Goal: Navigation & Orientation: Find specific page/section

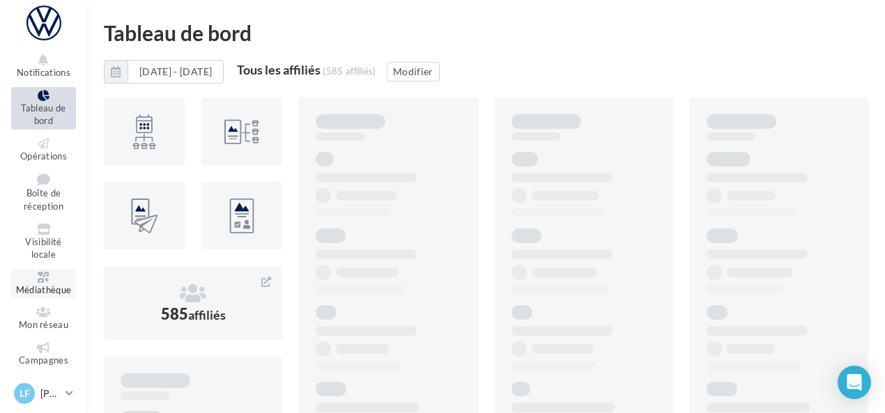
click at [37, 285] on span "Médiathèque" at bounding box center [44, 289] width 56 height 11
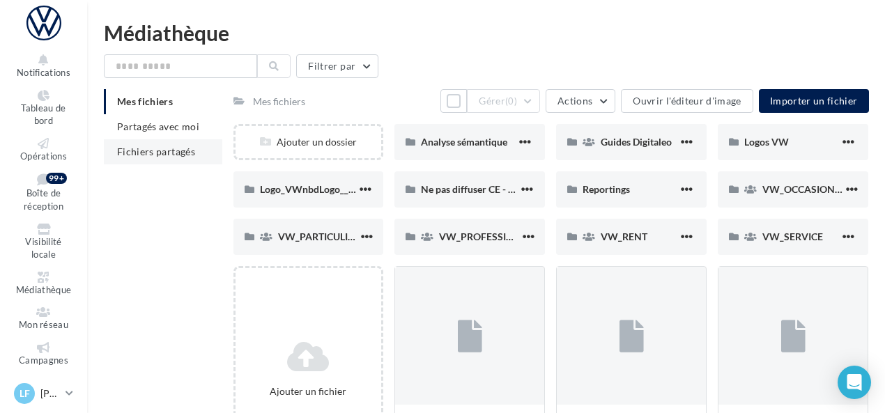
click at [177, 160] on li "Fichiers partagés" at bounding box center [163, 151] width 118 height 25
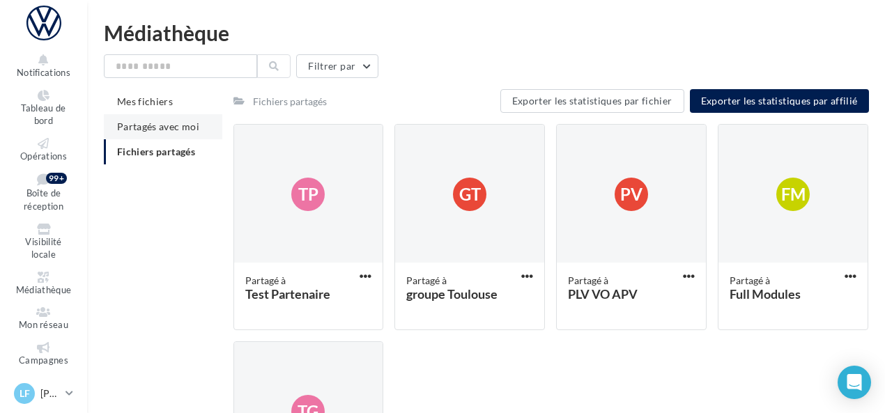
click at [174, 123] on span "Partagés avec moi" at bounding box center [158, 127] width 82 height 12
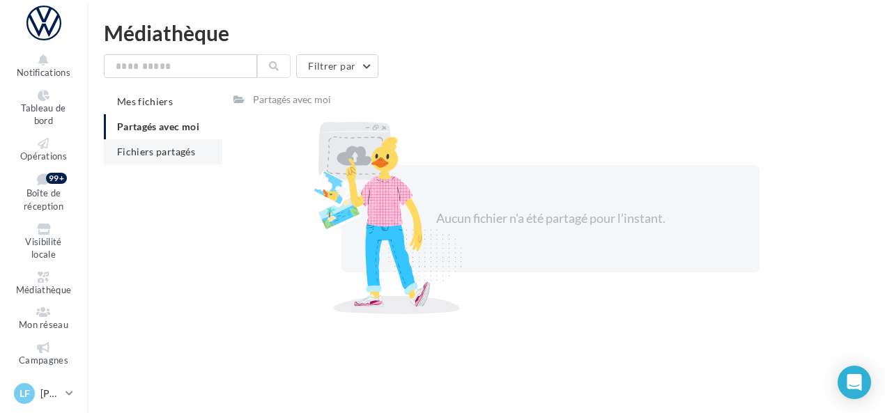
click at [172, 150] on span "Fichiers partagés" at bounding box center [156, 152] width 78 height 12
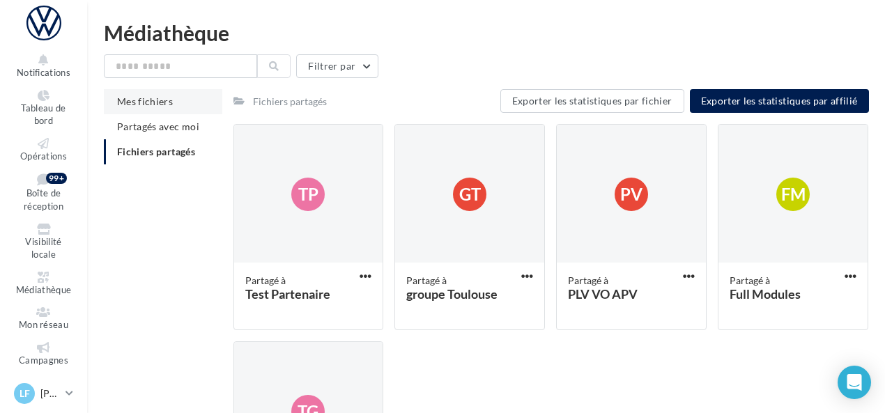
click at [155, 103] on span "Mes fichiers" at bounding box center [145, 101] width 56 height 12
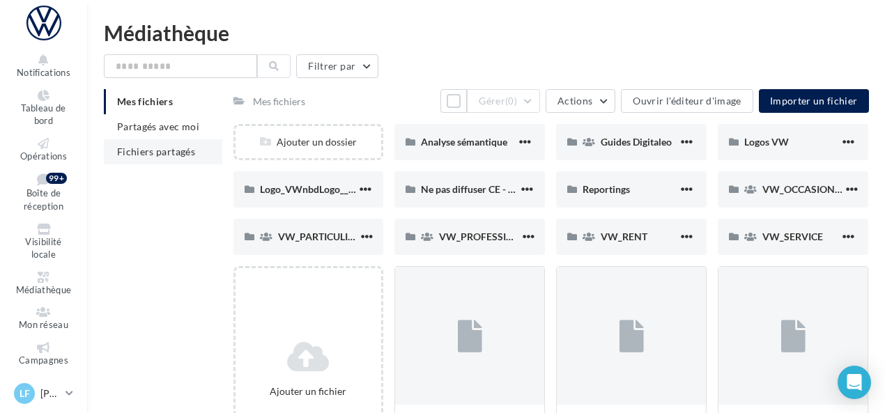
click at [162, 149] on span "Fichiers partagés" at bounding box center [156, 152] width 78 height 12
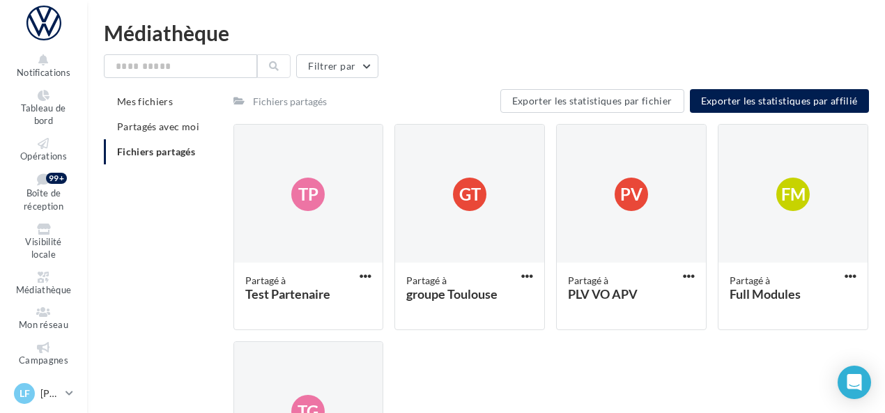
click at [260, 104] on div "Fichiers partagés" at bounding box center [290, 102] width 74 height 14
click at [176, 127] on span "Partagés avec moi" at bounding box center [158, 127] width 82 height 12
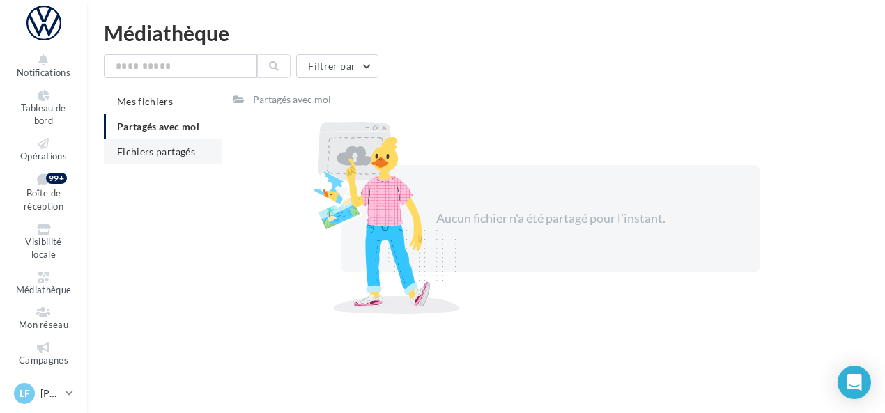
click at [145, 156] on span "Fichiers partagés" at bounding box center [156, 152] width 78 height 12
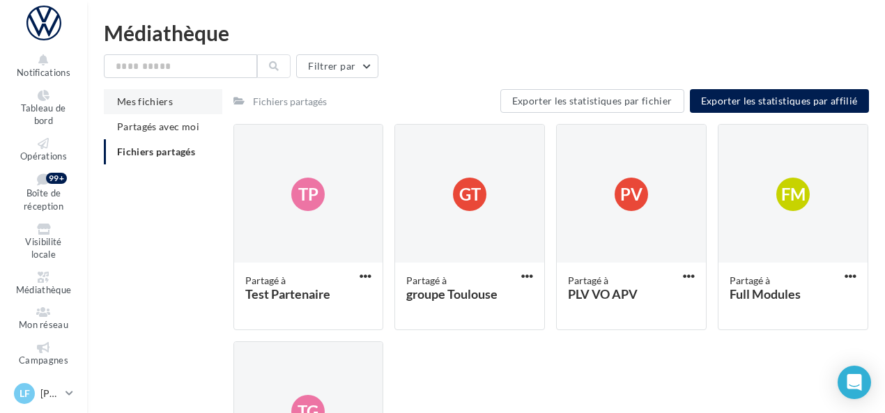
click at [155, 105] on span "Mes fichiers" at bounding box center [145, 101] width 56 height 12
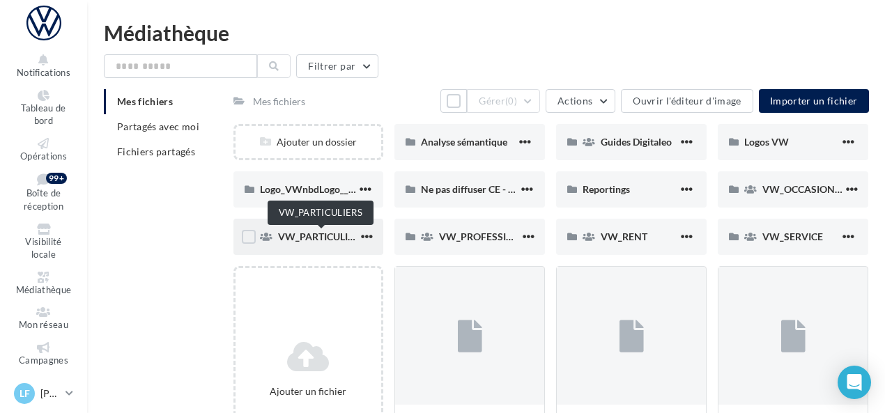
click at [303, 240] on span "VW_PARTICULIERS" at bounding box center [321, 237] width 87 height 12
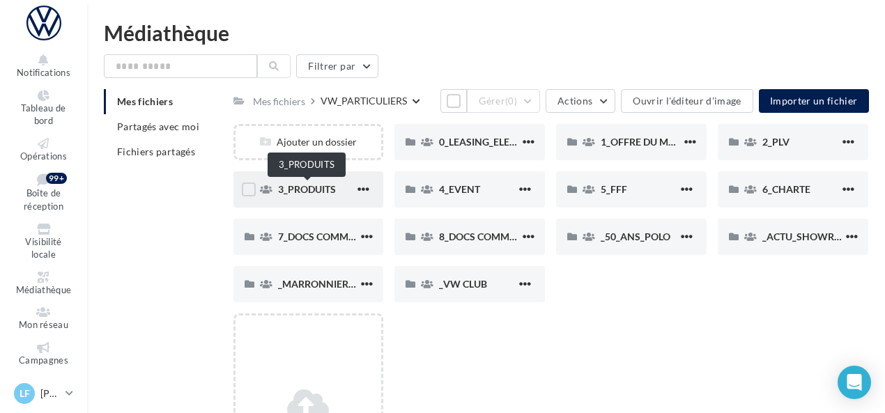
click at [312, 192] on span "3_PRODUITS" at bounding box center [307, 189] width 58 height 12
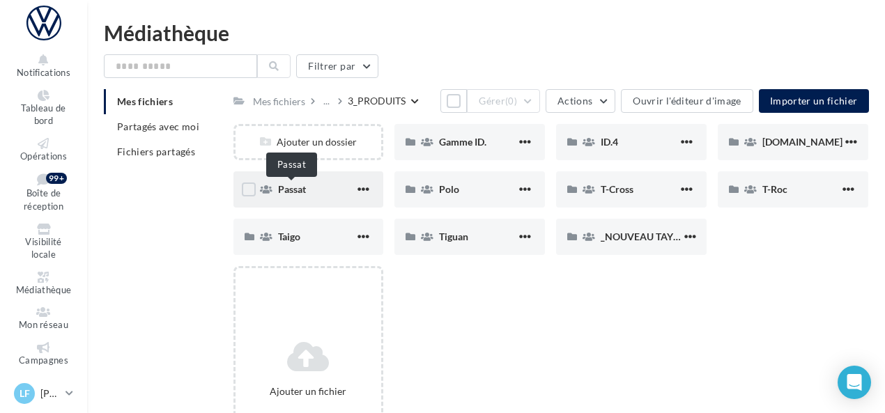
click at [303, 190] on span "Passat" at bounding box center [292, 189] width 28 height 12
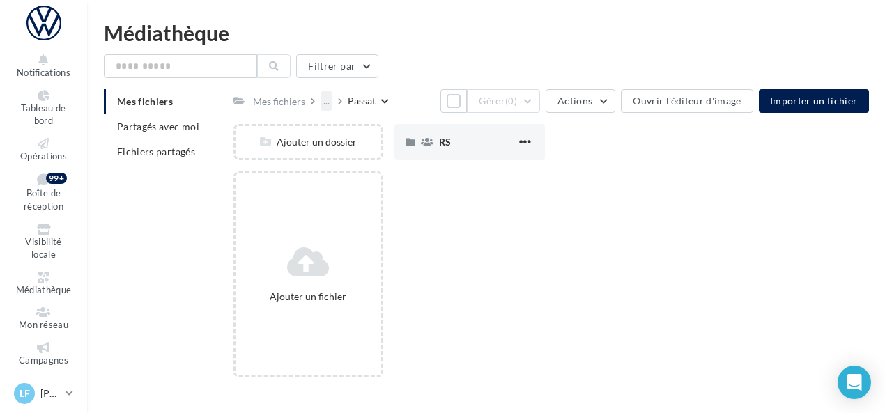
click at [321, 107] on div "..." at bounding box center [327, 101] width 12 height 20
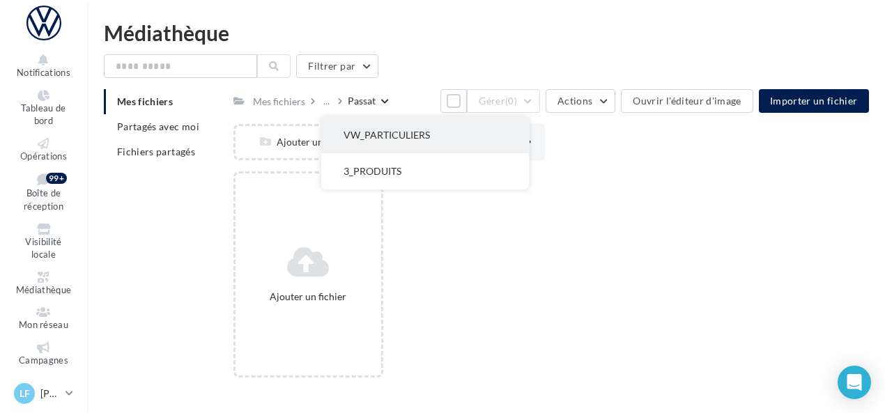
click at [360, 137] on button "VW_PARTICULIERS" at bounding box center [425, 135] width 208 height 36
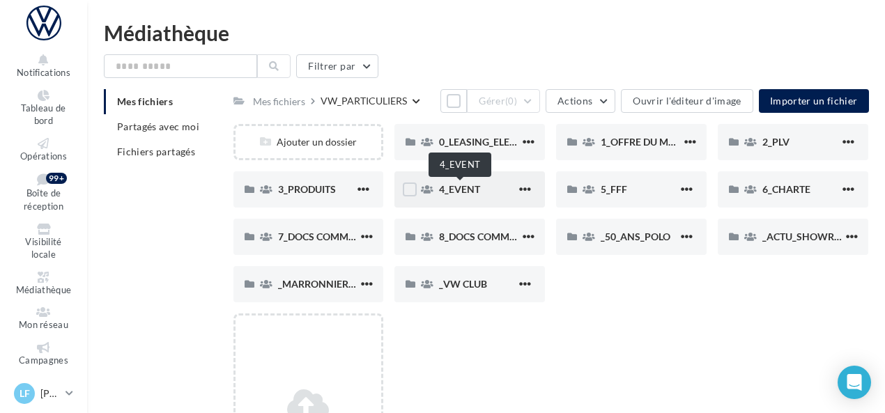
click at [461, 190] on span "4_EVENT" at bounding box center [459, 189] width 41 height 12
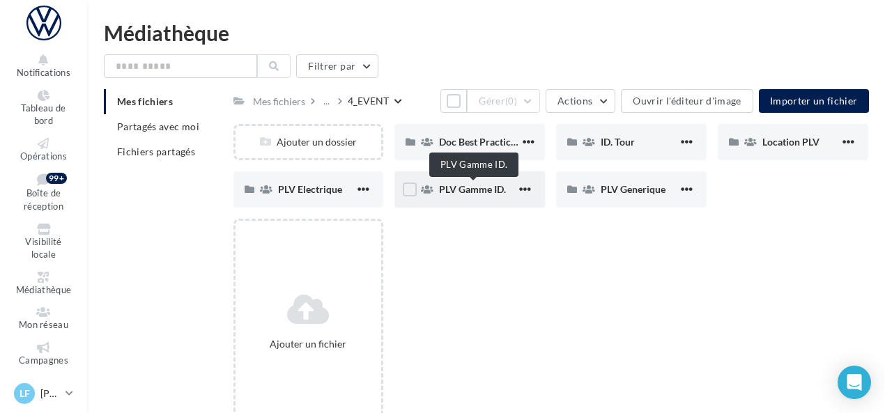
click at [478, 194] on span "PLV Gamme ID." at bounding box center [472, 189] width 67 height 12
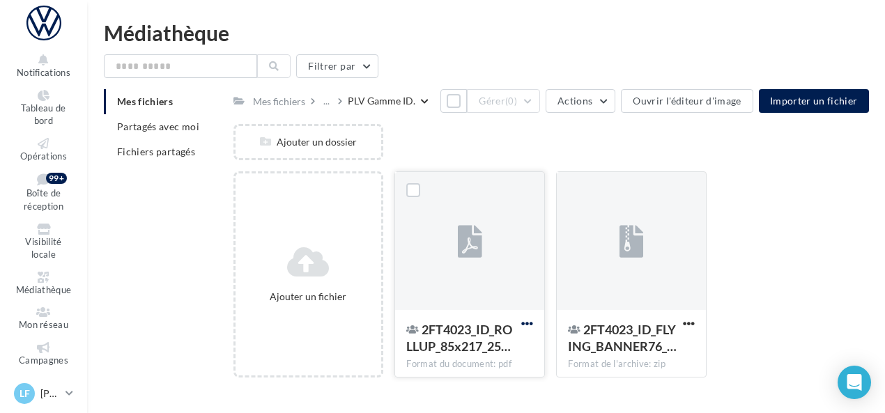
click at [521, 322] on span "button" at bounding box center [527, 324] width 12 height 12
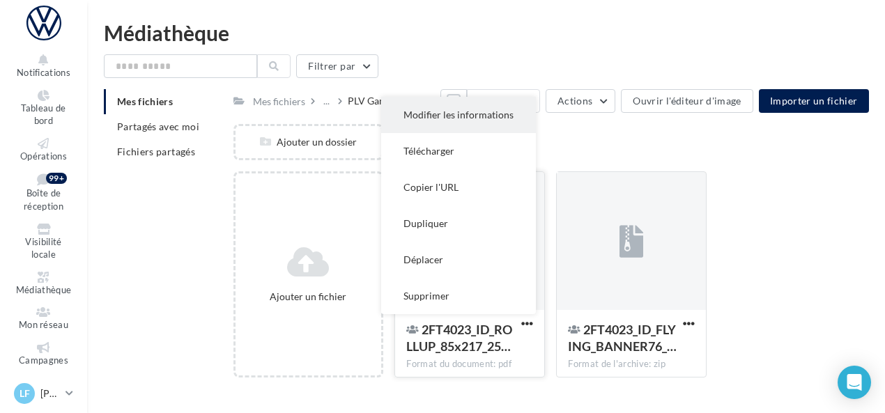
click at [476, 118] on button "Modifier les informations" at bounding box center [458, 115] width 155 height 36
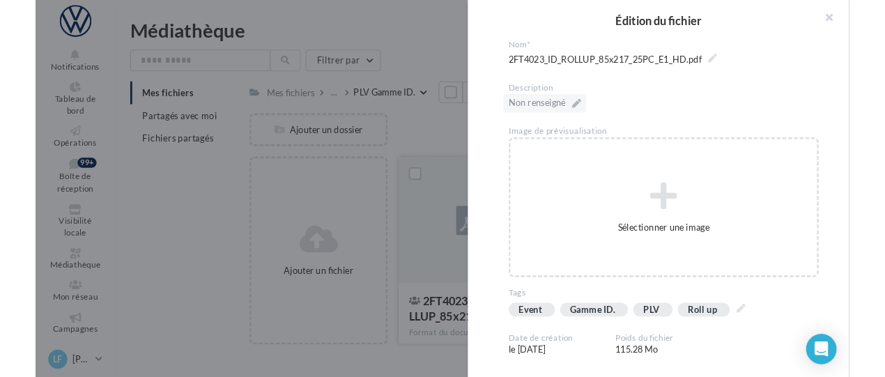
scroll to position [2, 0]
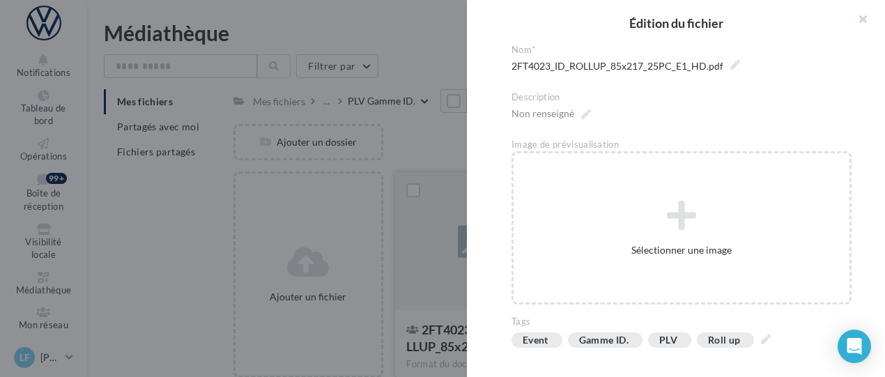
click at [420, 40] on div at bounding box center [442, 188] width 885 height 377
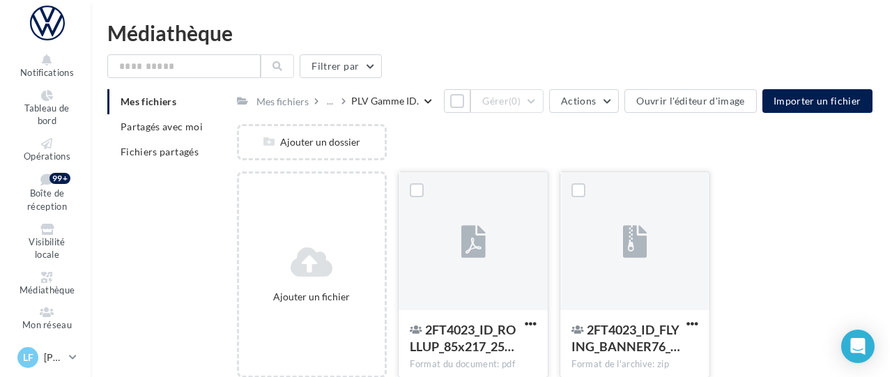
scroll to position [71, 0]
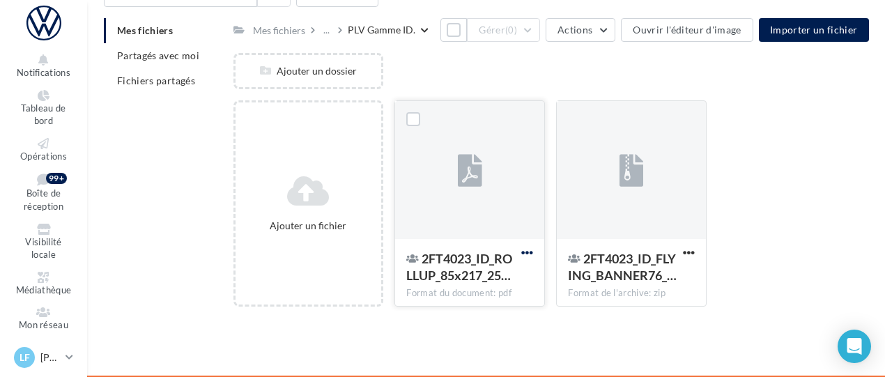
click at [530, 251] on span "button" at bounding box center [527, 253] width 12 height 12
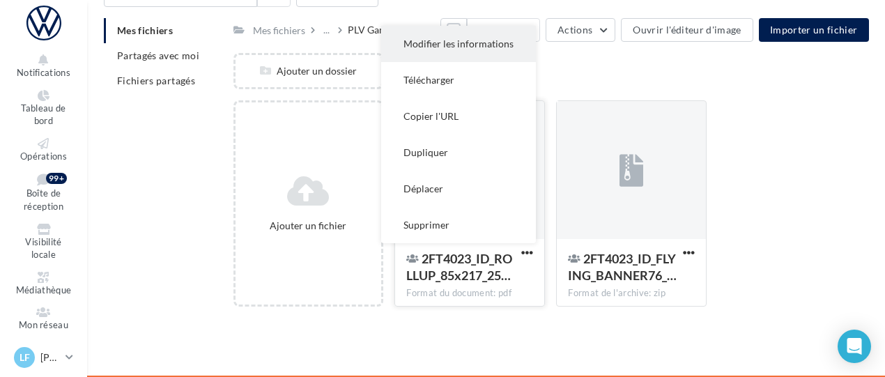
click at [471, 44] on button "Modifier les informations" at bounding box center [458, 44] width 155 height 36
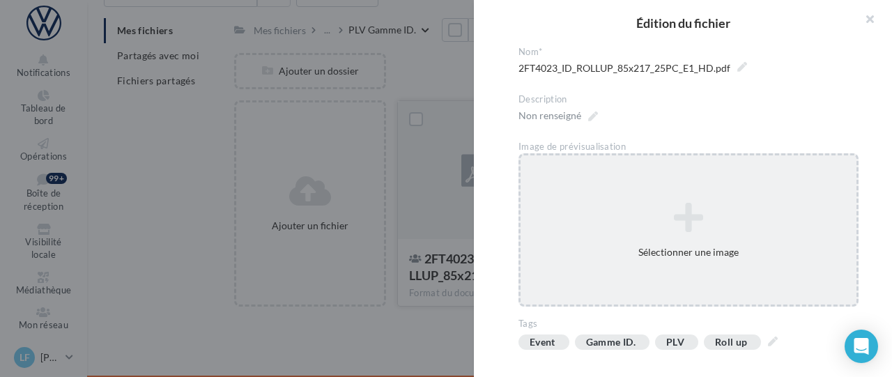
click at [689, 211] on icon at bounding box center [689, 217] width 336 height 33
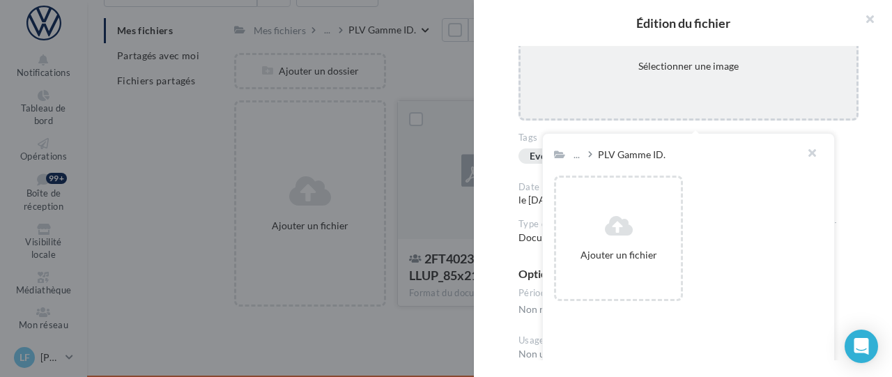
scroll to position [220, 0]
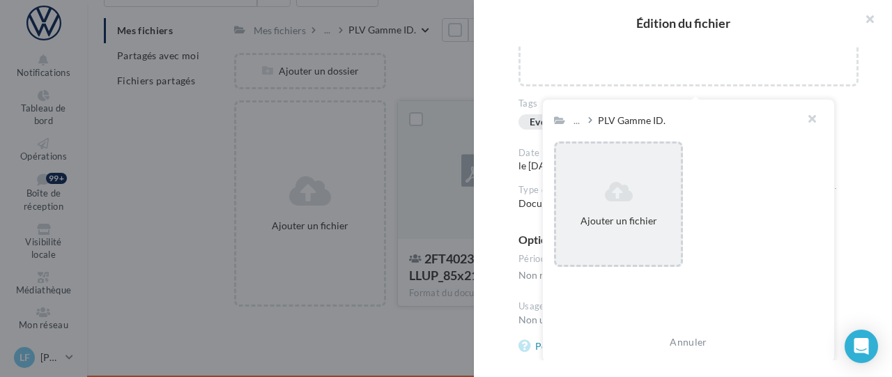
click at [628, 183] on icon at bounding box center [619, 192] width 114 height 22
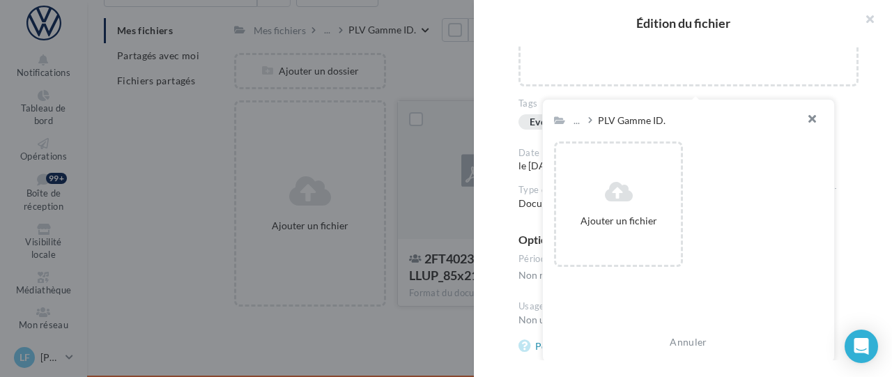
click at [812, 125] on button "button" at bounding box center [807, 121] width 56 height 42
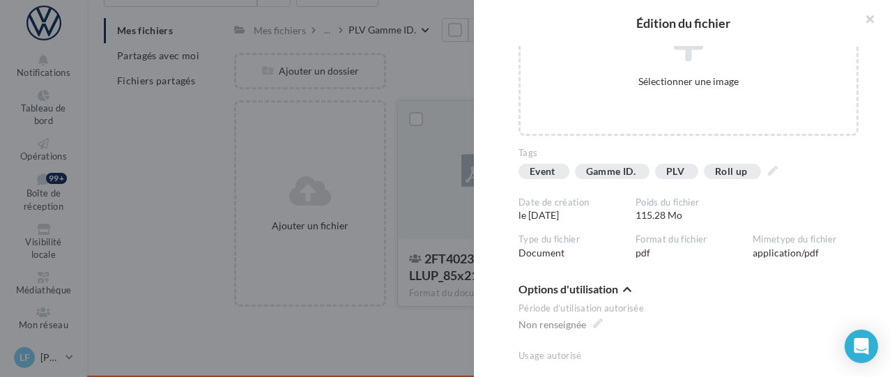
scroll to position [213, 0]
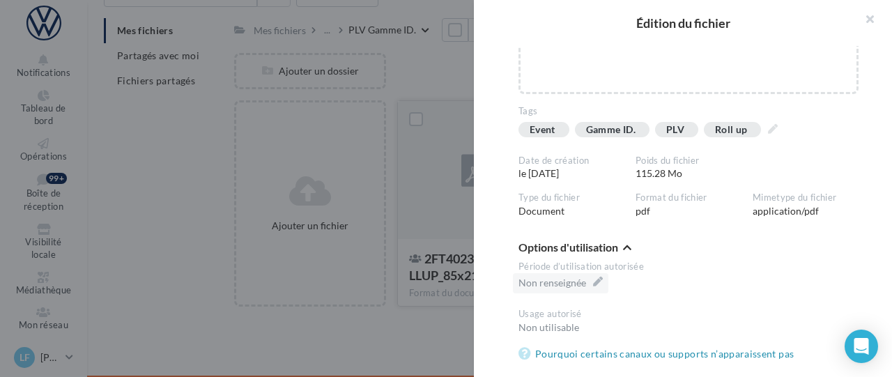
click at [687, 278] on div "Non renseignée" at bounding box center [603, 285] width 193 height 24
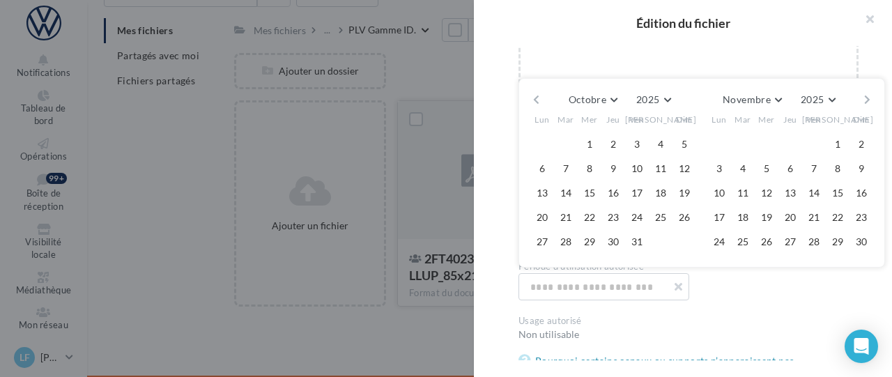
click at [770, 281] on div "Période d’utilisation autorisée Octobre Janvier Février Mars Avril Mai Juin Jui…" at bounding box center [689, 282] width 340 height 43
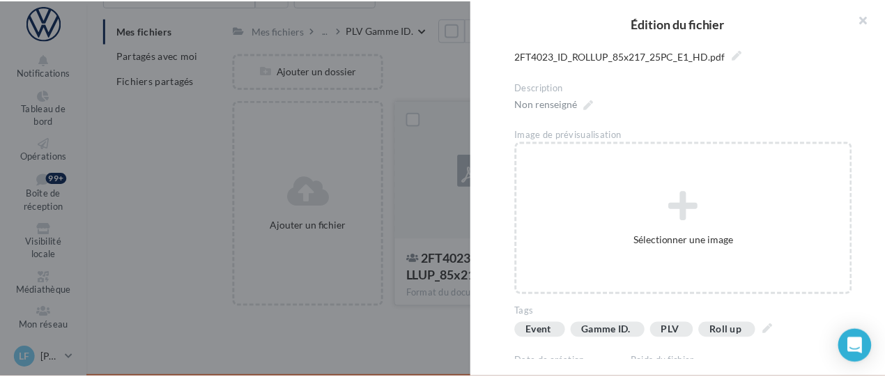
scroll to position [0, 0]
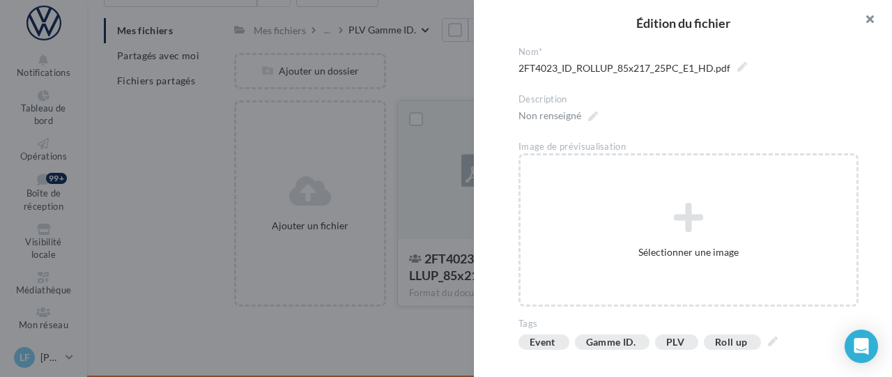
click at [864, 17] on button "button" at bounding box center [864, 21] width 56 height 42
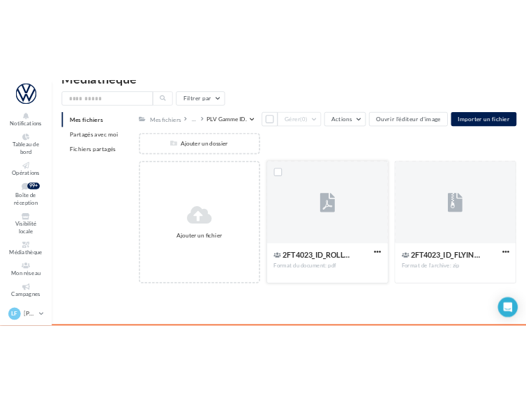
scroll to position [42, 0]
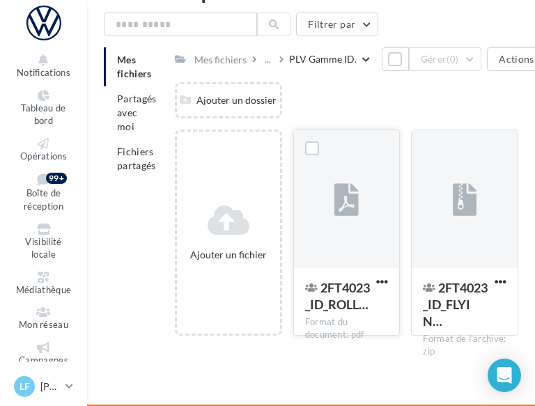
click at [385, 103] on div "Ajouter un dossier" at bounding box center [352, 105] width 355 height 47
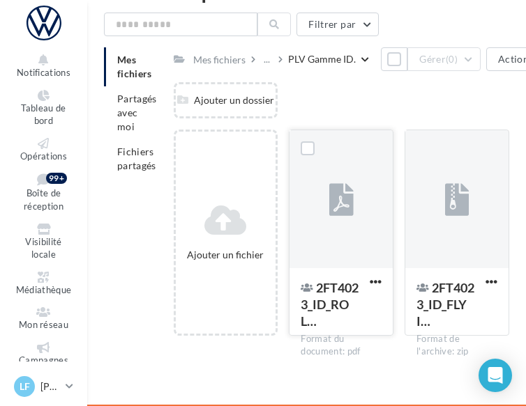
click at [345, 86] on div "Ajouter un dossier" at bounding box center [347, 105] width 347 height 47
click at [32, 278] on icon at bounding box center [43, 277] width 56 height 11
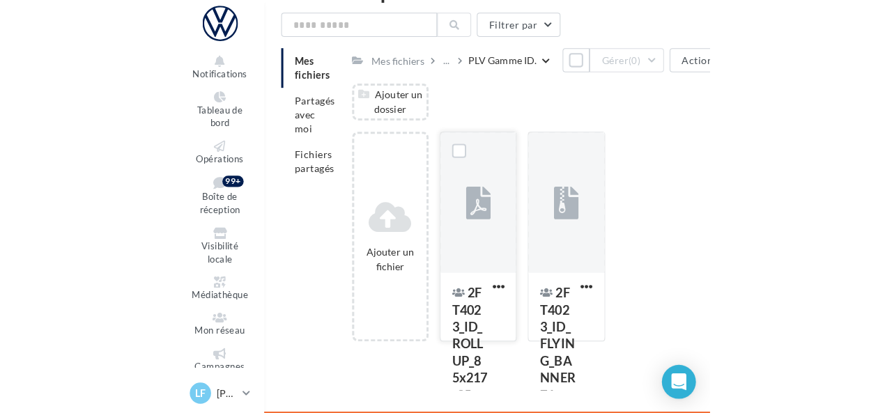
scroll to position [35, 0]
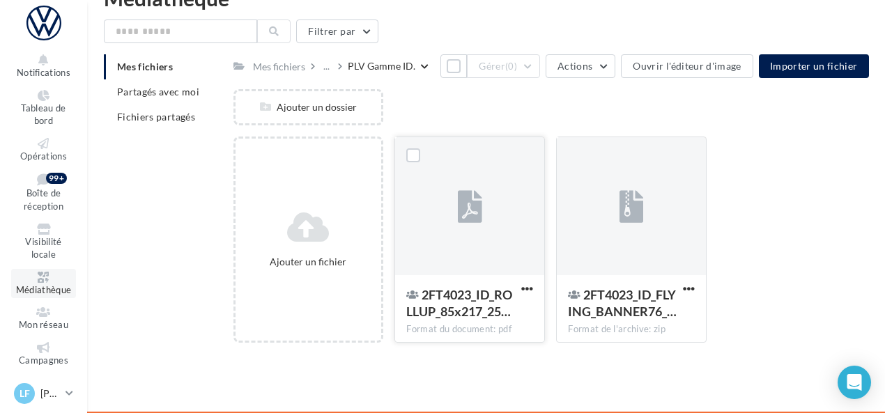
click at [39, 283] on link "Médiathèque" at bounding box center [43, 284] width 65 height 30
click at [289, 70] on div "Mes fichiers" at bounding box center [279, 67] width 52 height 14
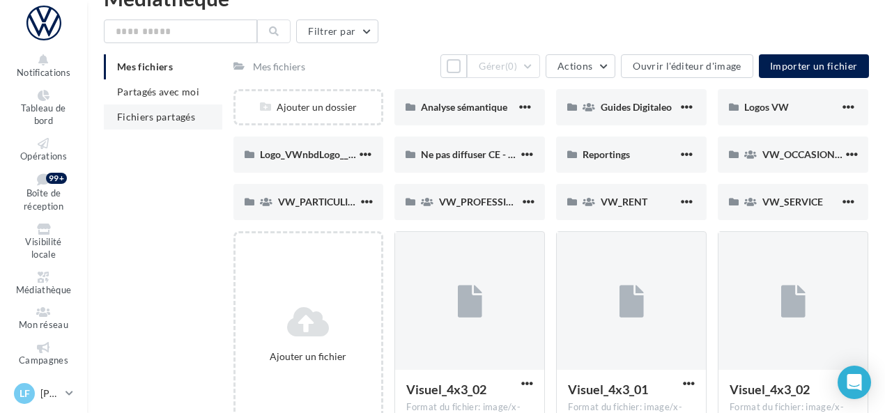
click at [162, 115] on span "Fichiers partagés" at bounding box center [156, 117] width 78 height 12
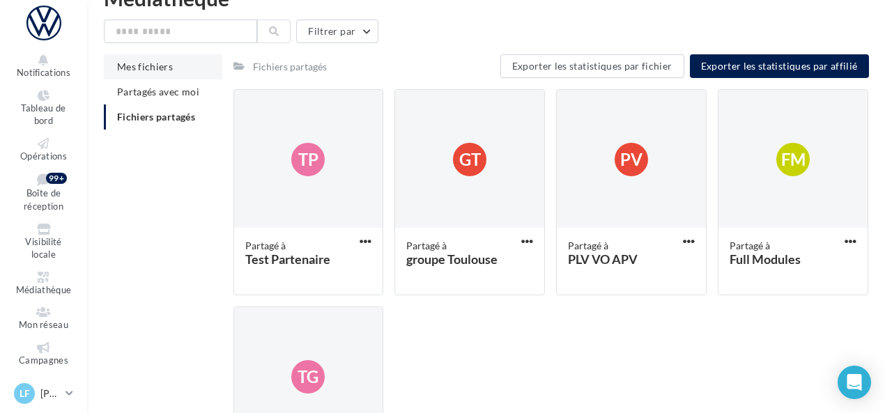
click at [134, 70] on span "Mes fichiers" at bounding box center [145, 67] width 56 height 12
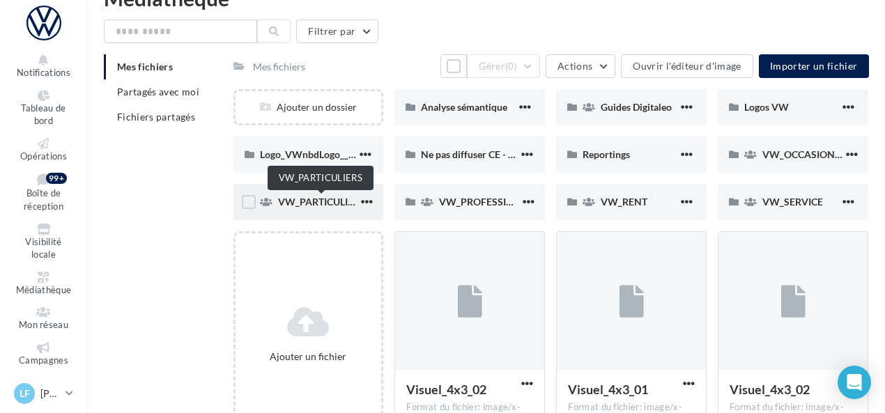
click at [323, 200] on span "VW_PARTICULIERS" at bounding box center [321, 202] width 87 height 12
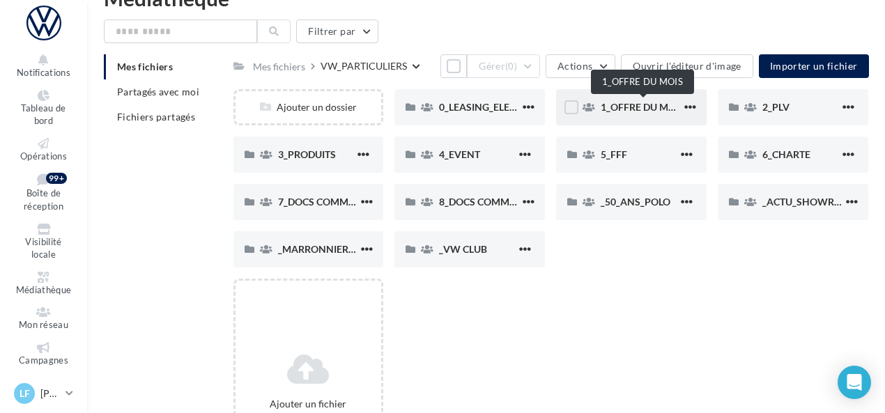
click at [629, 103] on span "1_OFFRE DU MOIS" at bounding box center [643, 107] width 84 height 12
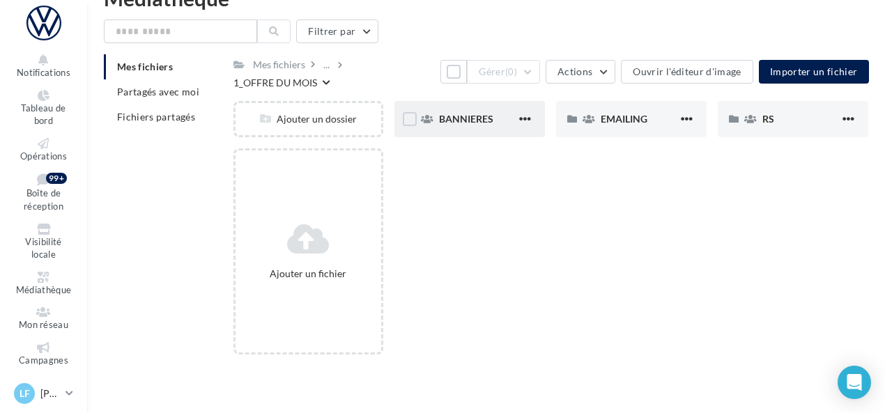
click at [475, 117] on div "BANNIERES" at bounding box center [470, 119] width 151 height 36
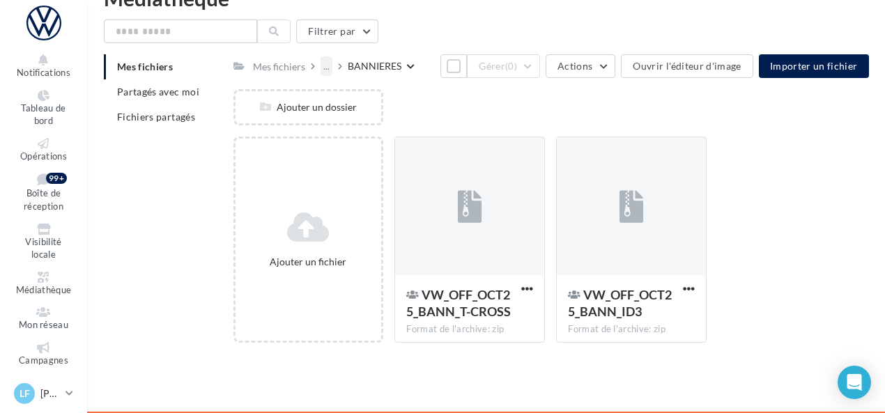
click at [321, 68] on div "..." at bounding box center [327, 66] width 12 height 20
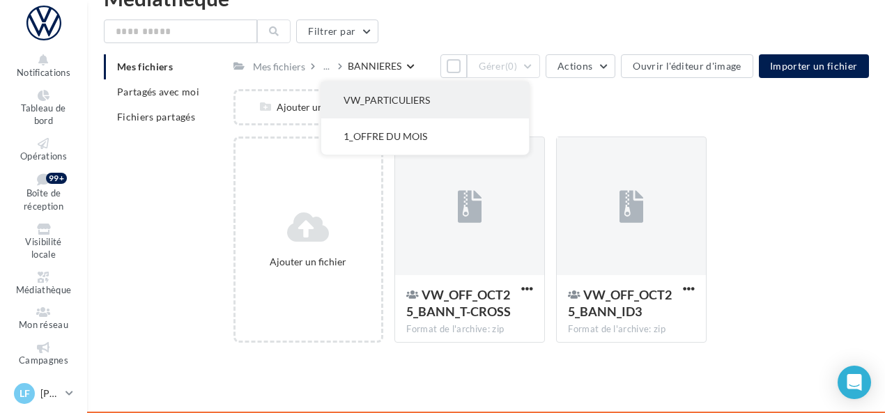
click at [383, 105] on button "VW_PARTICULIERS" at bounding box center [425, 100] width 208 height 36
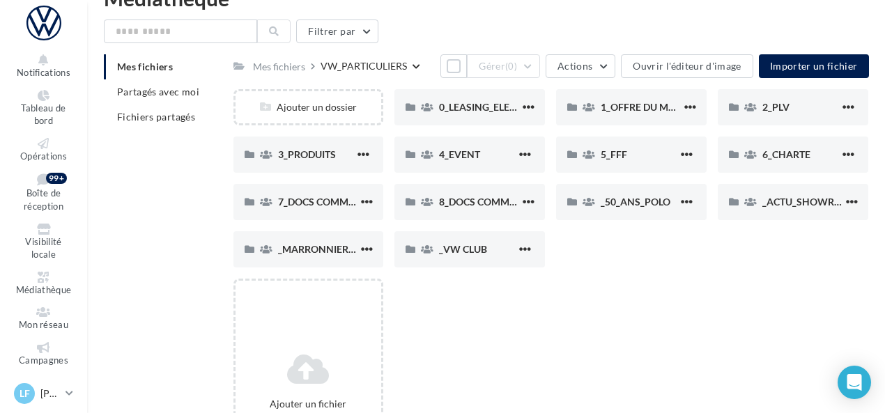
click at [512, 309] on div "Ajouter un fichier" at bounding box center [557, 387] width 647 height 217
click at [546, 332] on div "Ajouter un fichier" at bounding box center [557, 387] width 647 height 217
click at [427, 373] on div "Ajouter un fichier" at bounding box center [557, 387] width 647 height 217
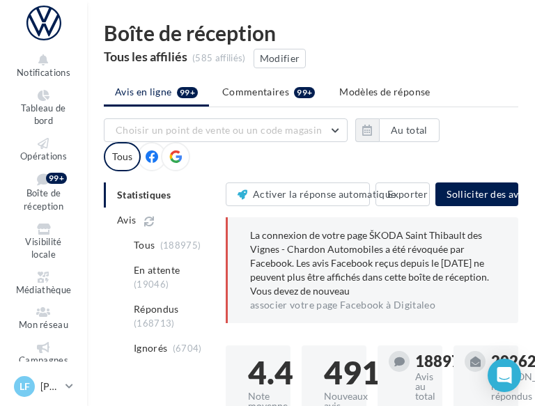
click at [48, 385] on div "LF [PERSON_NAME] [EMAIL_ADDRESS][DOMAIN_NAME]" at bounding box center [37, 386] width 46 height 21
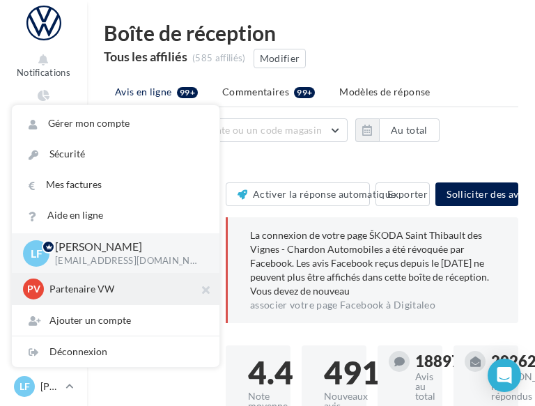
click at [75, 293] on p "Partenaire VW" at bounding box center [125, 289] width 153 height 14
